Goal: Task Accomplishment & Management: Use online tool/utility

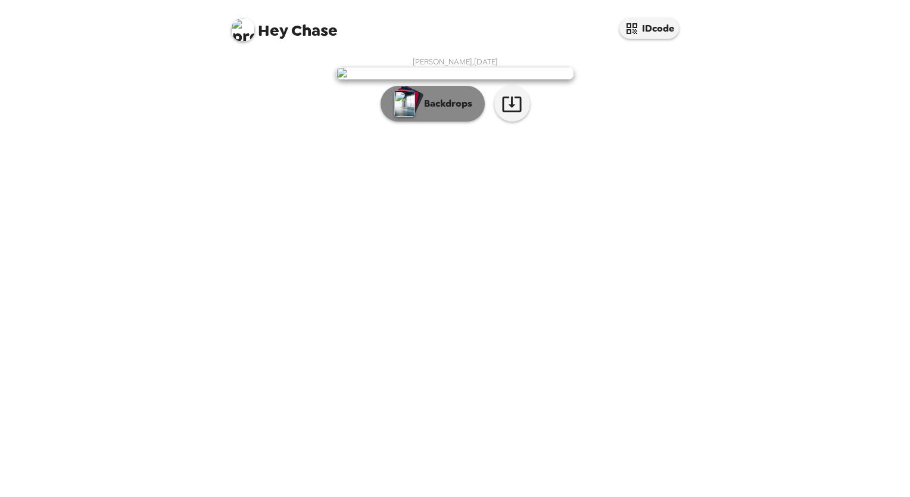
click at [450, 121] on button "Backdrops" at bounding box center [433, 104] width 104 height 36
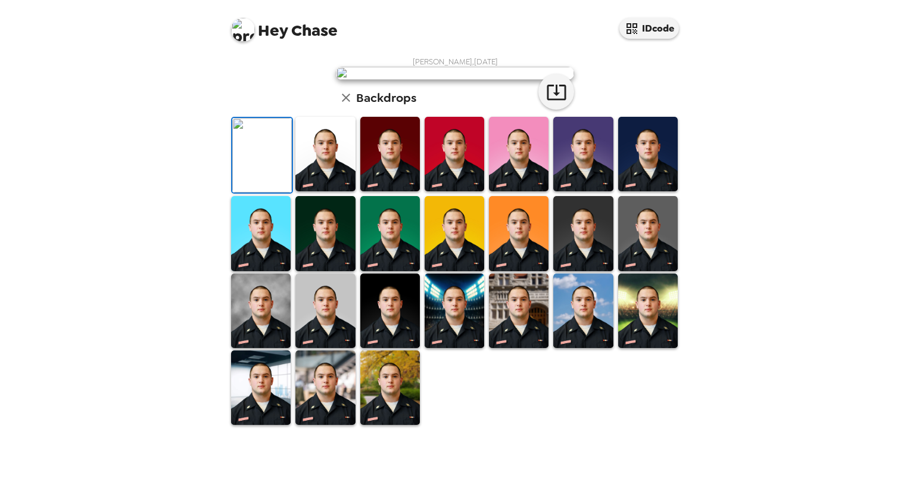
scroll to position [179, 0]
click at [270, 348] on img at bounding box center [261, 310] width 60 height 74
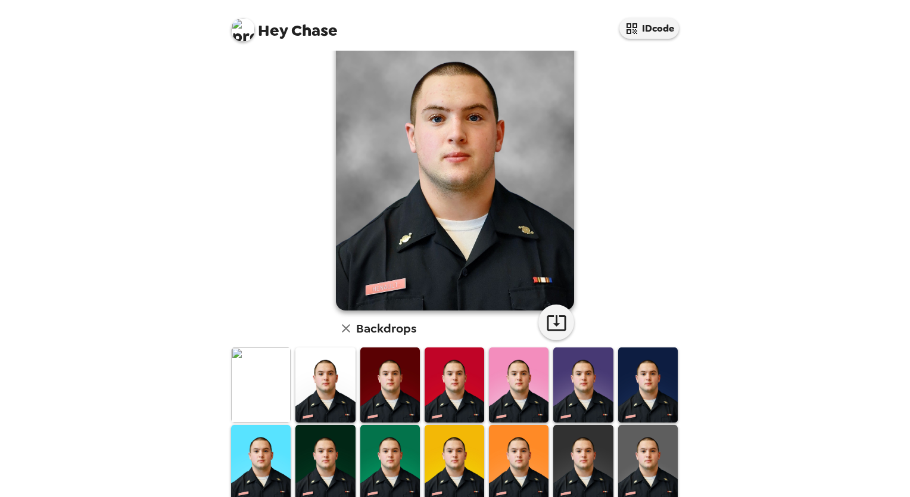
scroll to position [119, 0]
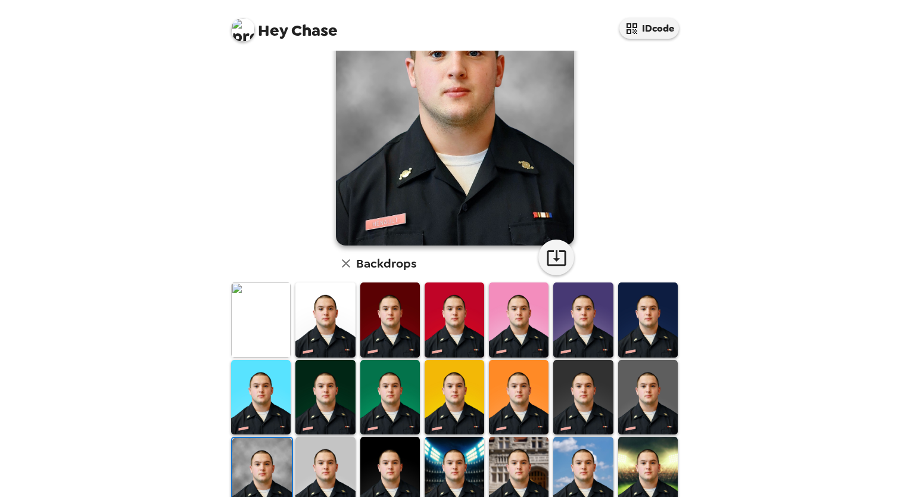
click at [310, 482] on img at bounding box center [325, 474] width 60 height 74
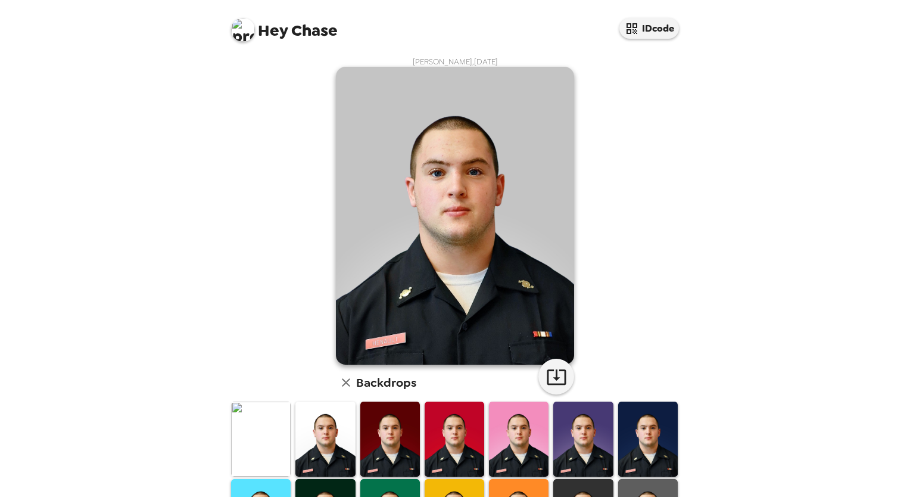
scroll to position [60, 0]
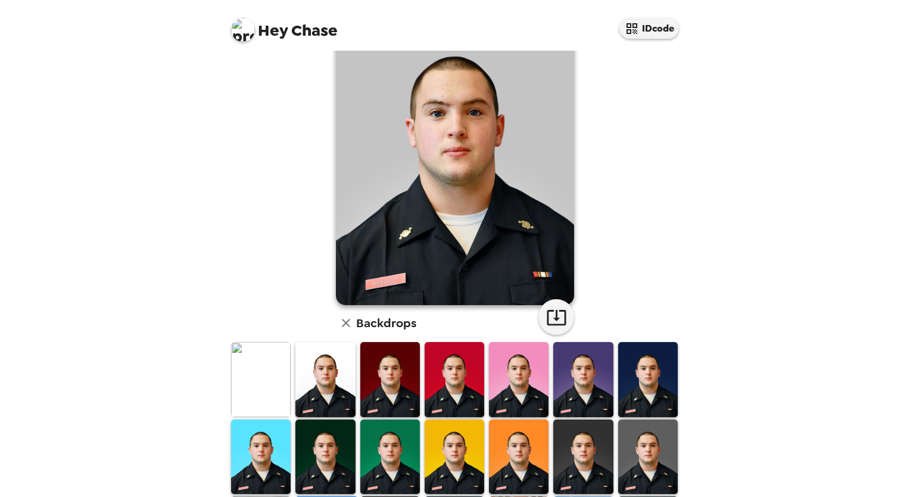
click at [585, 441] on img at bounding box center [583, 456] width 60 height 74
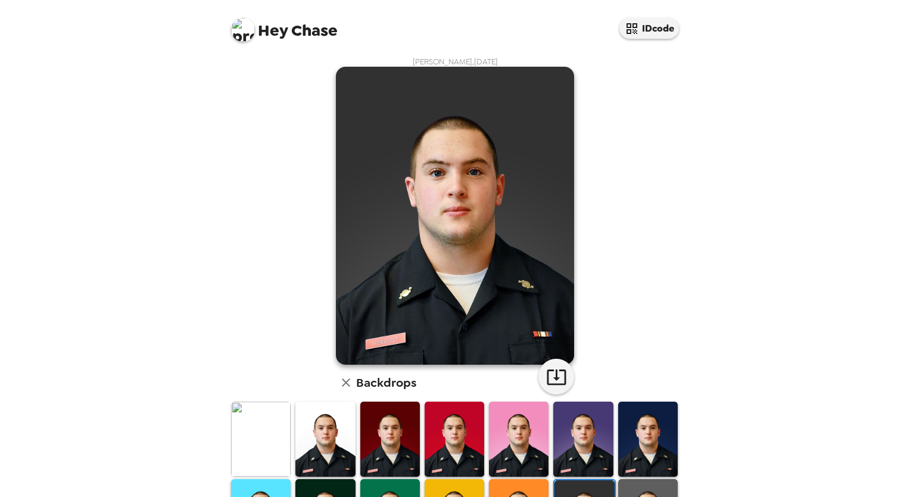
scroll to position [119, 0]
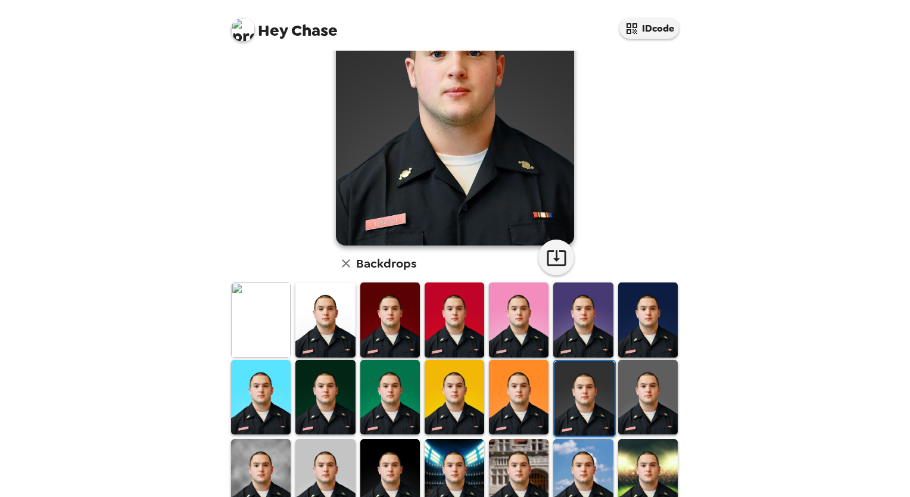
click at [236, 313] on img at bounding box center [261, 319] width 60 height 74
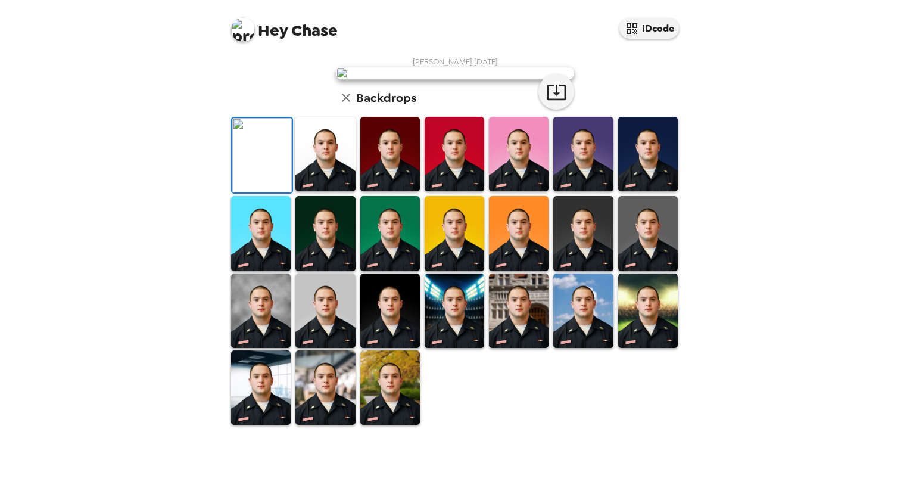
scroll to position [0, 0]
click at [546, 102] on icon "button" at bounding box center [556, 92] width 21 height 21
click at [846, 305] on div "Hey Chase IDcode Chase Henault , 10-08-2025 Backdrops" at bounding box center [455, 248] width 910 height 497
